Goal: Task Accomplishment & Management: Complete application form

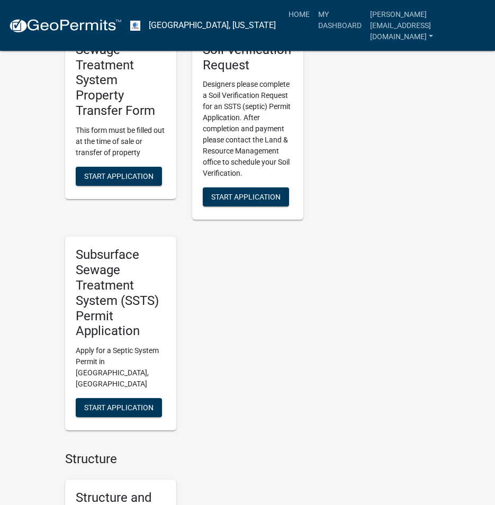
scroll to position [900, 0]
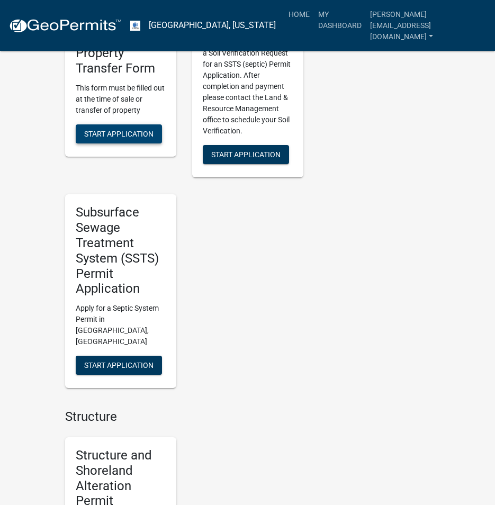
click at [122, 136] on span "Start Application" at bounding box center [118, 133] width 69 height 8
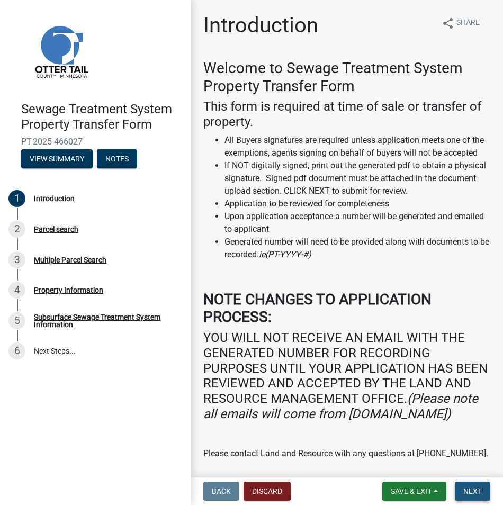
click at [467, 492] on span "Next" at bounding box center [472, 491] width 19 height 8
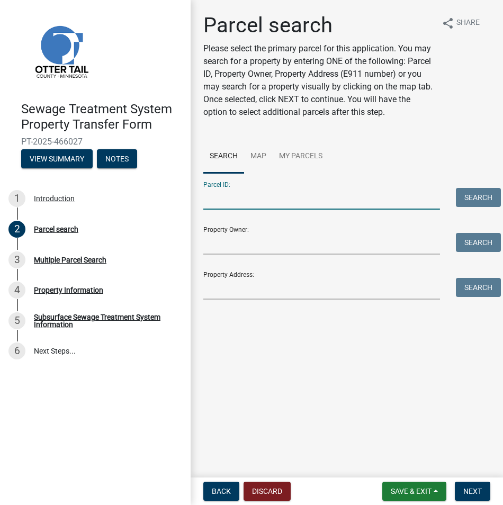
drag, startPoint x: 212, startPoint y: 192, endPoint x: 248, endPoint y: 193, distance: 35.5
click at [214, 192] on input "Parcel ID:" at bounding box center [321, 199] width 237 height 22
paste input "14-000-34-0248-000"
type input "14-000-34-0248-000"
click at [483, 198] on button "Search" at bounding box center [478, 197] width 45 height 19
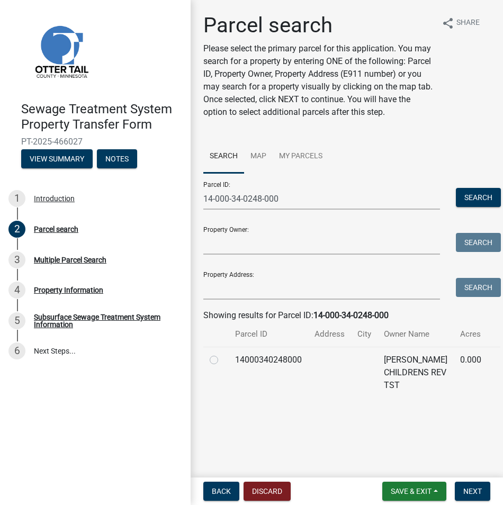
drag, startPoint x: 213, startPoint y: 359, endPoint x: 318, endPoint y: 406, distance: 115.0
click at [222, 354] on label at bounding box center [222, 354] width 0 height 0
click at [222, 359] on input "radio" at bounding box center [225, 357] width 7 height 7
radio input "true"
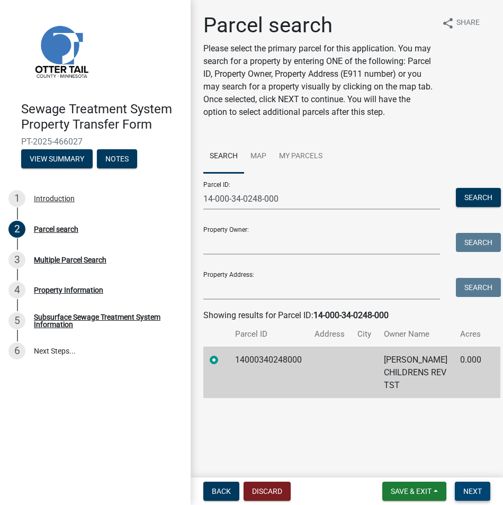
click at [469, 490] on span "Next" at bounding box center [472, 491] width 19 height 8
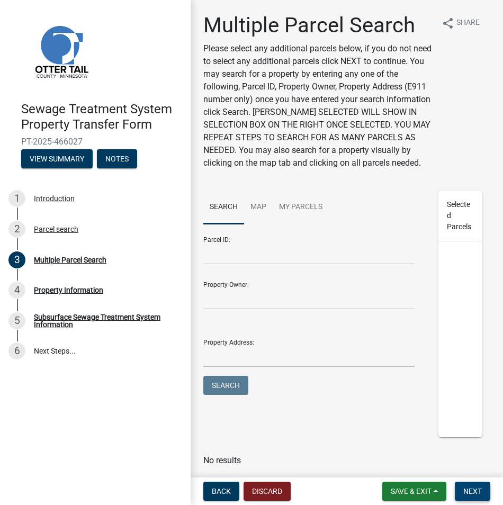
click at [469, 490] on span "Next" at bounding box center [472, 491] width 19 height 8
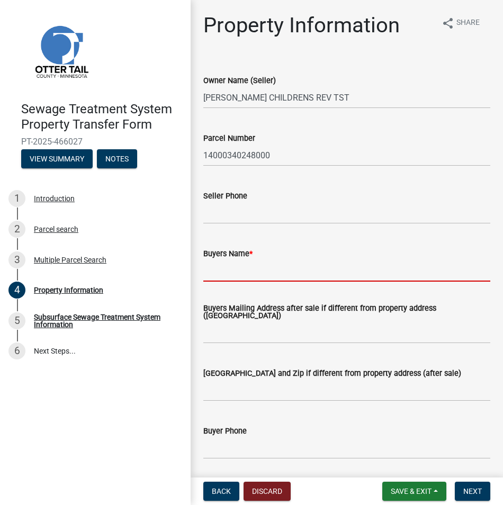
click at [212, 278] on input "Buyers Name *" at bounding box center [346, 271] width 287 height 22
paste input "[PERSON_NAME] and [PERSON_NAME]"
type input "[PERSON_NAME] and [PERSON_NAME]"
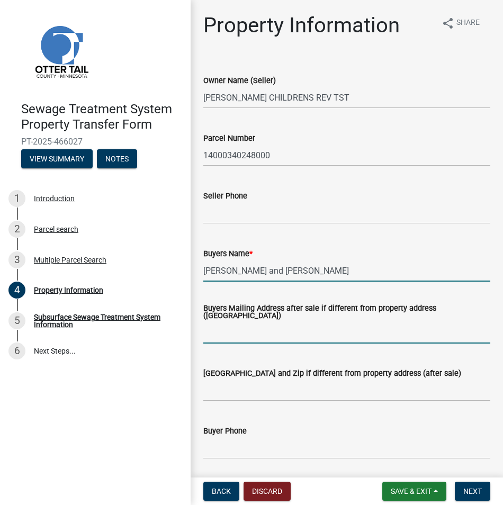
click at [212, 332] on input "Buyers Mailing Address after sale if different from property address ([GEOGRAPH…" at bounding box center [346, 333] width 287 height 22
paste input "PO Box 56"
type input "PO Box 56"
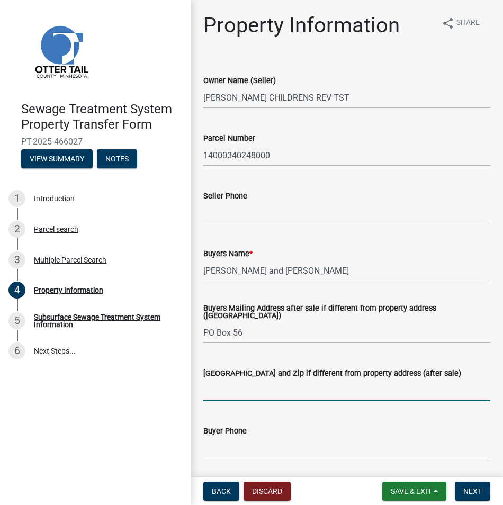
click at [222, 393] on input "[GEOGRAPHIC_DATA] and Zip if different from property address (after sale)" at bounding box center [346, 391] width 287 height 22
paste input "[GEOGRAPHIC_DATA], [GEOGRAPHIC_DATA] 56576"
click at [291, 392] on input "[GEOGRAPHIC_DATA], [GEOGRAPHIC_DATA] 56576" at bounding box center [346, 391] width 287 height 22
type input "[GEOGRAPHIC_DATA], [GEOGRAPHIC_DATA] 56576"
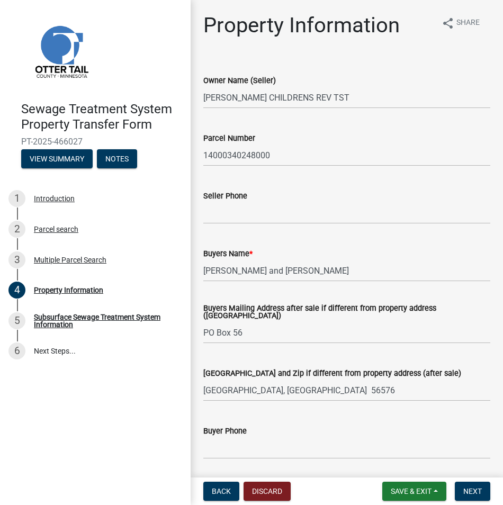
click at [422, 467] on wm-data-entity-input "Buyer Phone" at bounding box center [346, 439] width 287 height 58
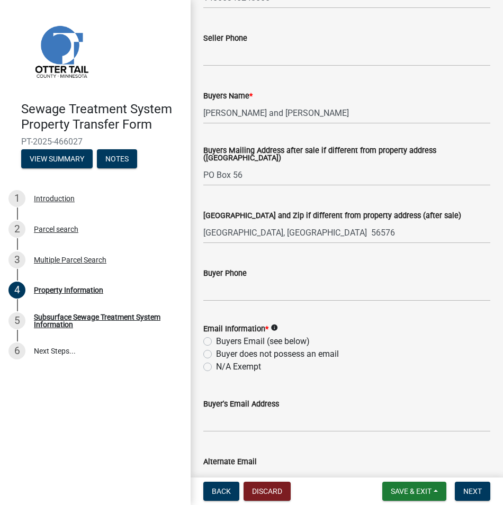
scroll to position [159, 0]
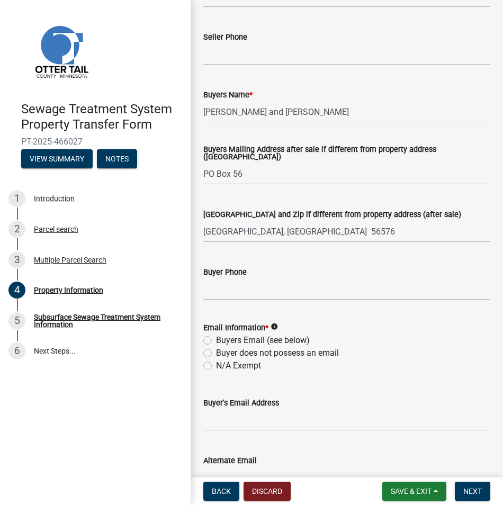
click at [216, 341] on label "Buyers Email (see below)" at bounding box center [263, 340] width 94 height 13
click at [216, 341] on input "Buyers Email (see below)" at bounding box center [219, 337] width 7 height 7
radio input "true"
click at [218, 429] on input "Buyer's Email Address" at bounding box center [346, 420] width 287 height 22
paste input "[PERSON_NAME][EMAIL_ADDRESS][DOMAIN_NAME]"
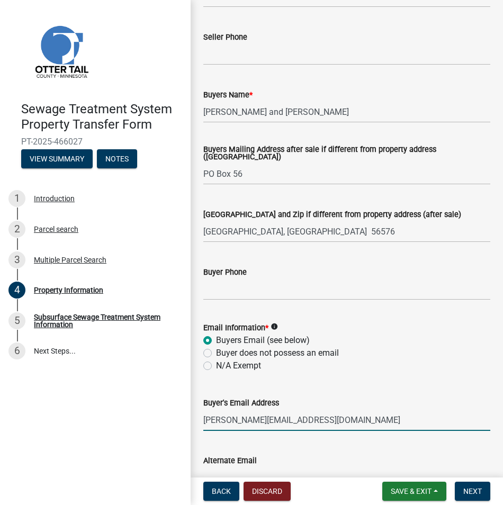
type input "[PERSON_NAME][EMAIL_ADDRESS][DOMAIN_NAME]"
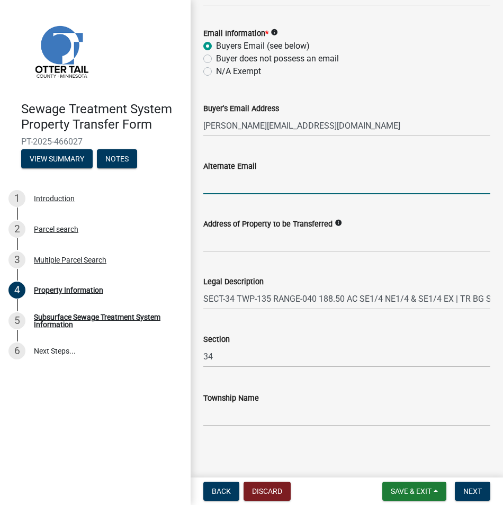
scroll to position [457, 0]
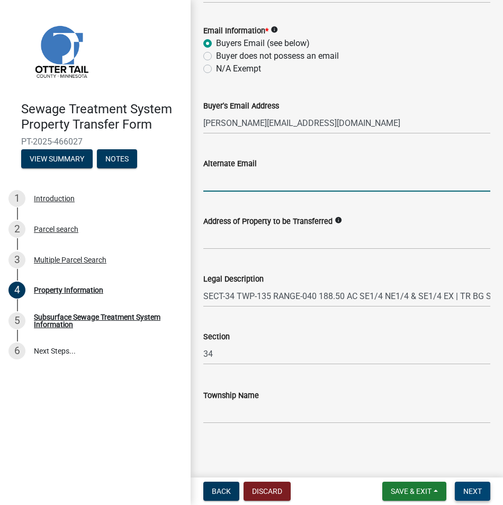
click at [464, 489] on span "Next" at bounding box center [472, 491] width 19 height 8
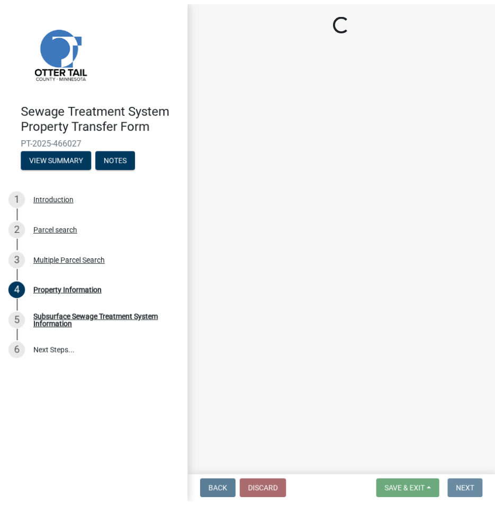
scroll to position [0, 0]
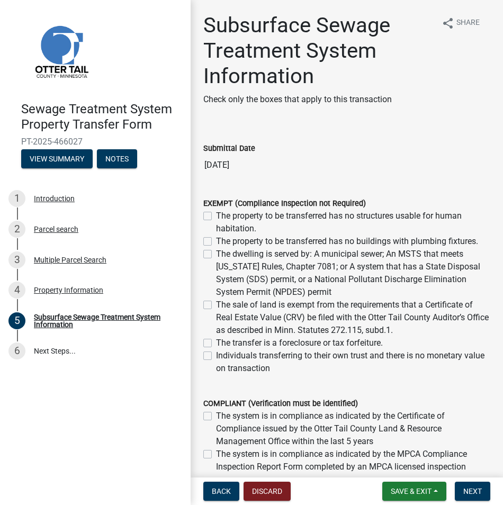
drag, startPoint x: 207, startPoint y: 215, endPoint x: 207, endPoint y: 238, distance: 22.8
click at [216, 216] on label "The property to be transferred has no structures usable for human habitation." at bounding box center [353, 222] width 274 height 25
click at [216, 216] on input "The property to be transferred has no structures usable for human habitation." at bounding box center [219, 213] width 7 height 7
checkbox input "true"
checkbox input "false"
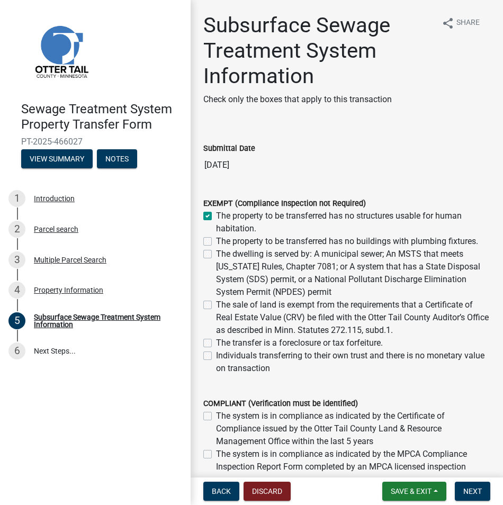
checkbox input "false"
click at [216, 240] on label "The property to be transferred has no buildings with plumbing fixtures." at bounding box center [347, 241] width 262 height 13
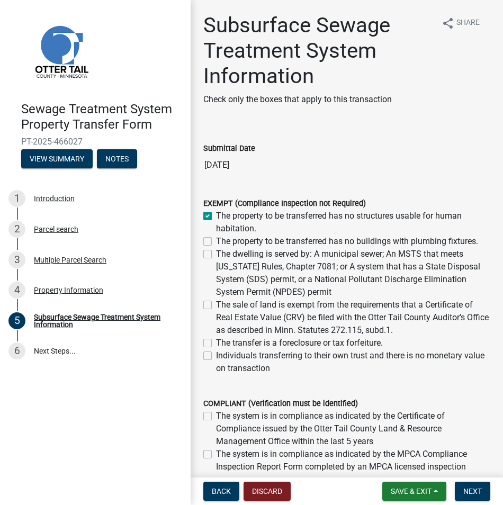
click at [216, 240] on input "The property to be transferred has no buildings with plumbing fixtures." at bounding box center [219, 238] width 7 height 7
checkbox input "true"
checkbox input "false"
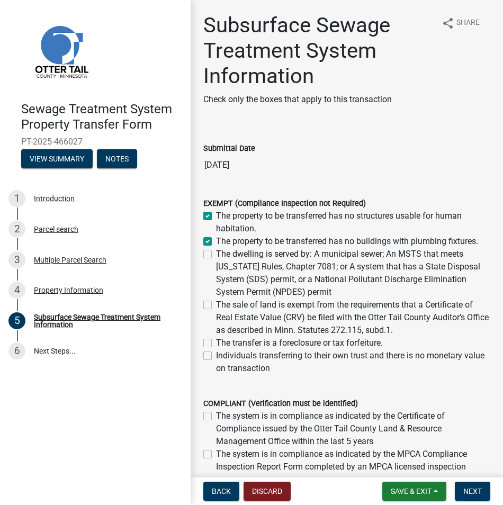
checkbox input "false"
click at [475, 489] on span "Next" at bounding box center [472, 491] width 19 height 8
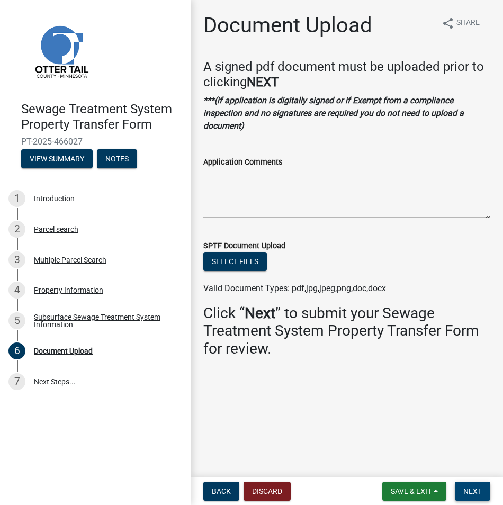
click at [475, 489] on span "Next" at bounding box center [472, 491] width 19 height 8
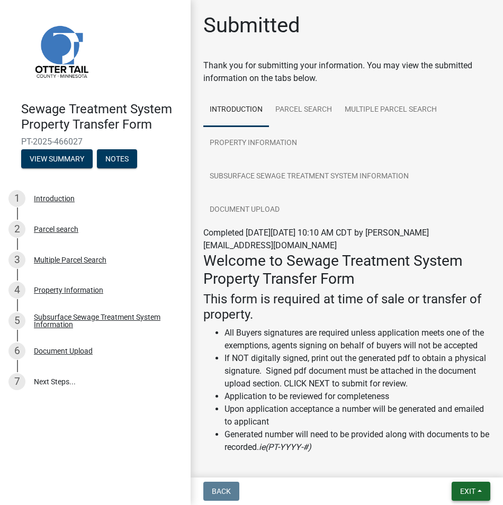
click at [475, 489] on span "Exit" at bounding box center [467, 491] width 15 height 8
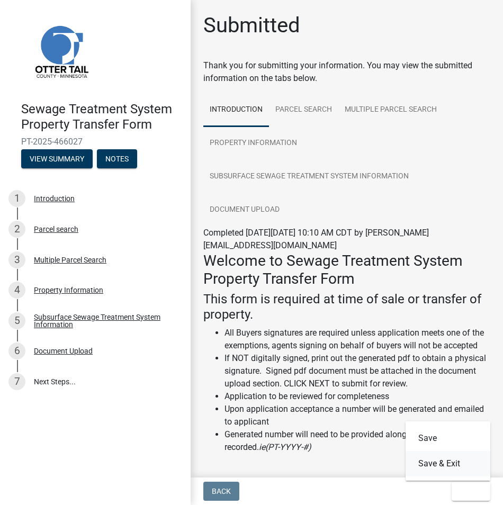
click at [461, 465] on button "Save & Exit" at bounding box center [448, 463] width 85 height 25
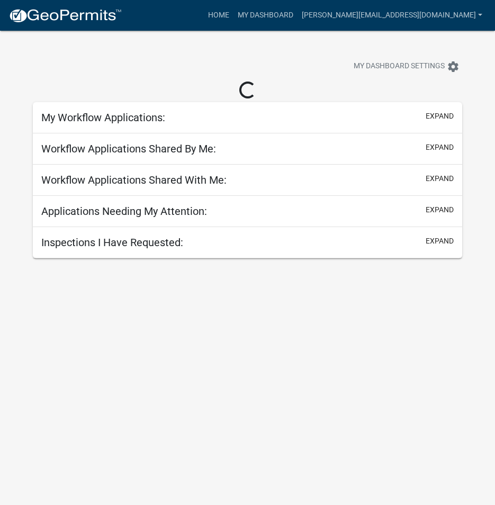
select select "3: 100"
